Goal: Information Seeking & Learning: Check status

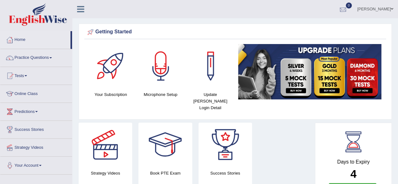
click at [348, 10] on div at bounding box center [342, 9] width 9 height 9
click at [317, 26] on strong "See All Alerts" at bounding box center [303, 26] width 28 height 5
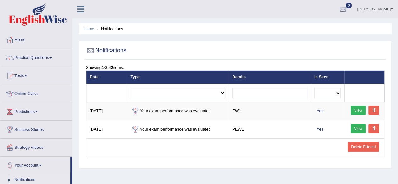
click at [348, 7] on div at bounding box center [342, 9] width 9 height 9
